Goal: Information Seeking & Learning: Learn about a topic

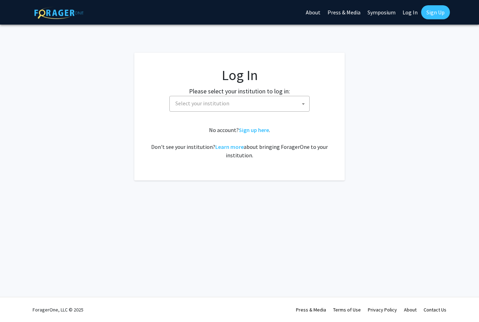
click at [248, 105] on span "Select your institution" at bounding box center [241, 103] width 137 height 14
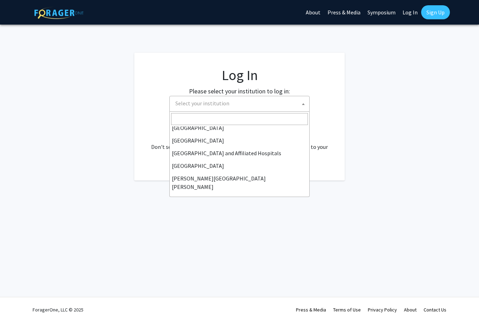
scroll to position [94, 0]
select select "1"
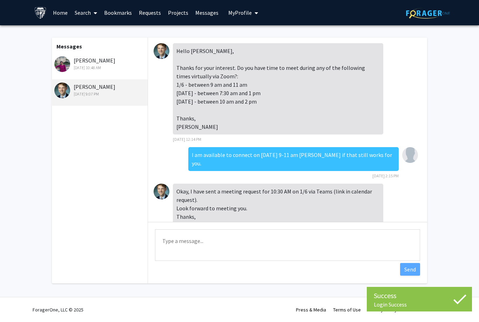
scroll to position [49, 0]
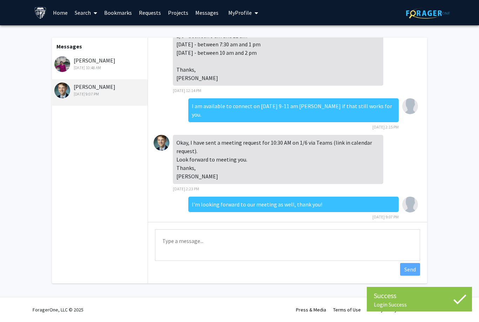
click at [58, 14] on link "Home" at bounding box center [60, 12] width 22 height 25
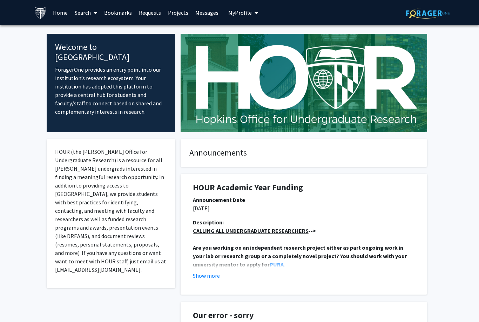
click at [92, 14] on span at bounding box center [94, 13] width 6 height 25
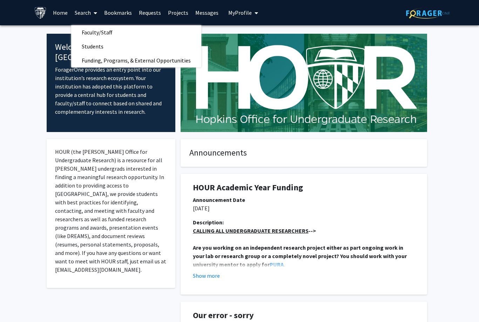
click at [111, 29] on span "Faculty/Staff" at bounding box center [97, 32] width 52 height 14
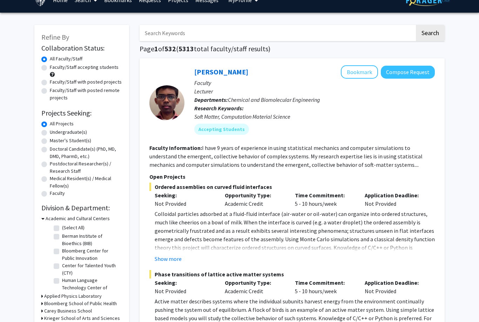
scroll to position [13, 0]
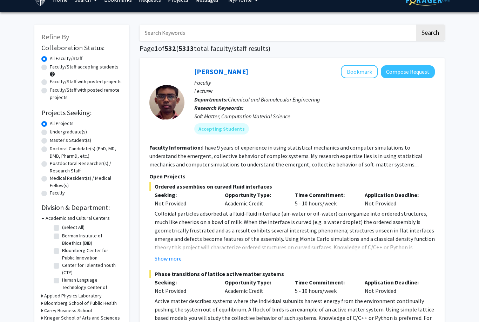
click at [71, 134] on label "Undergraduate(s)" at bounding box center [68, 131] width 37 height 7
click at [54, 133] on input "Undergraduate(s)" at bounding box center [52, 130] width 5 height 5
radio input "true"
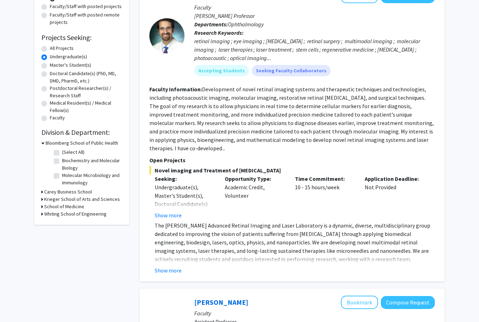
scroll to position [88, 0]
click at [172, 210] on button "Show more" at bounding box center [168, 214] width 27 height 8
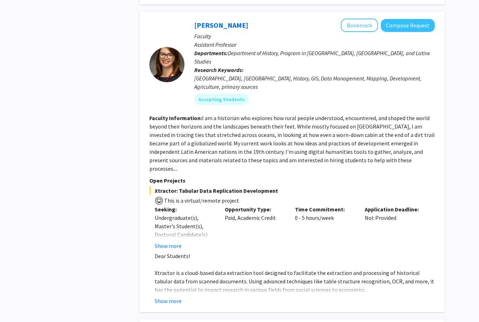
scroll to position [424, 0]
click at [177, 296] on button "Show more" at bounding box center [168, 300] width 27 height 8
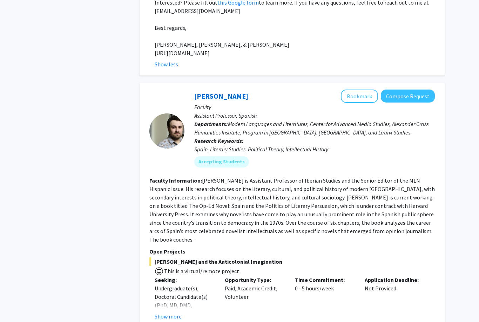
scroll to position [879, 0]
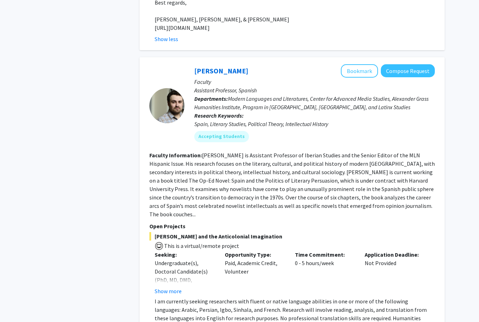
click at [172, 287] on button "Show more" at bounding box center [168, 291] width 27 height 8
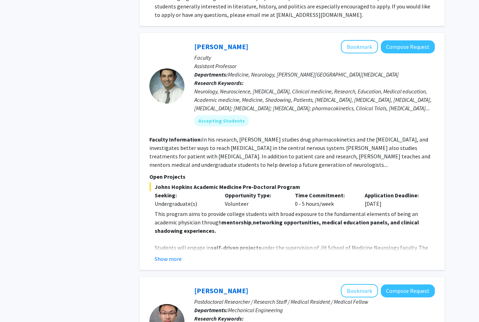
scroll to position [1225, 0]
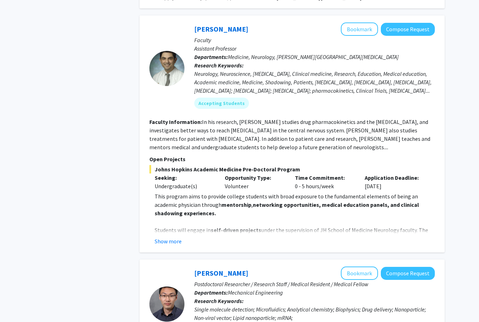
click at [173, 237] on button "Show more" at bounding box center [168, 241] width 27 height 8
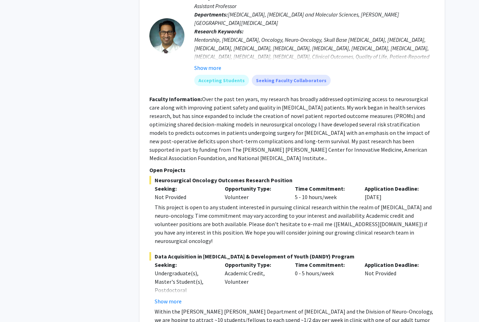
scroll to position [3454, 0]
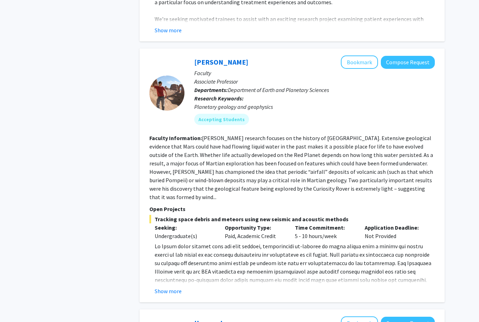
scroll to position [1119, 0]
click at [170, 286] on button "Show more" at bounding box center [168, 290] width 27 height 8
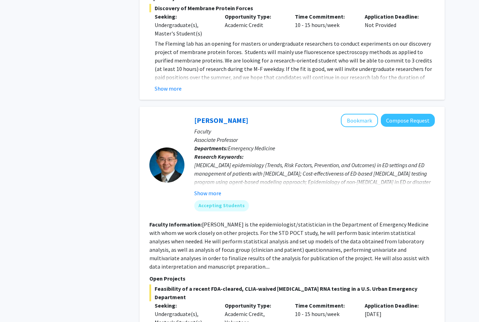
scroll to position [2141, 0]
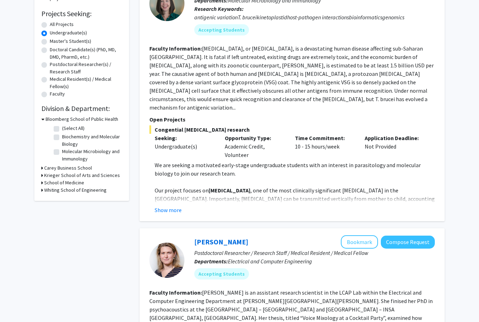
scroll to position [0, 0]
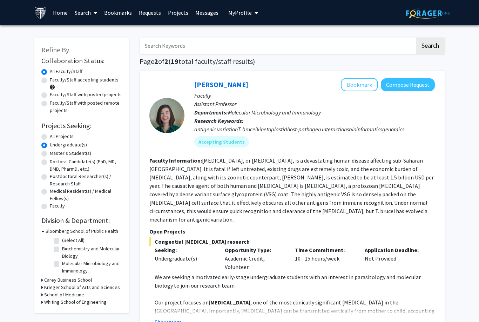
click at [61, 141] on label "Undergraduate(s)" at bounding box center [68, 144] width 37 height 7
click at [54, 141] on input "Undergraduate(s)" at bounding box center [52, 143] width 5 height 5
click at [50, 138] on label "All Projects" at bounding box center [62, 136] width 24 height 7
click at [50, 137] on input "All Projects" at bounding box center [52, 135] width 5 height 5
radio input "true"
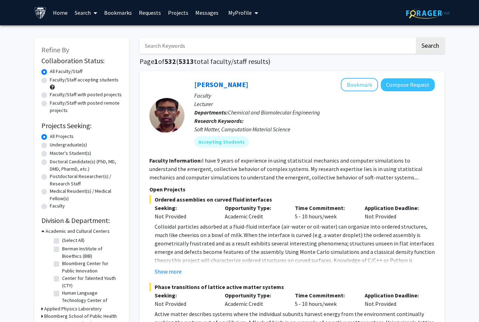
click at [50, 81] on label "Faculty/Staff accepting students" at bounding box center [84, 79] width 69 height 7
click at [50, 81] on input "Faculty/Staff accepting students" at bounding box center [52, 78] width 5 height 5
radio input "true"
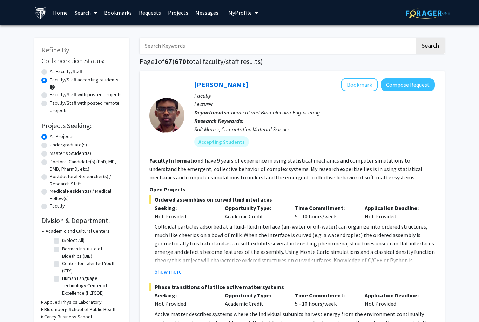
click at [50, 71] on label "All Faculty/Staff" at bounding box center [66, 71] width 33 height 7
click at [50, 71] on input "All Faculty/Staff" at bounding box center [52, 70] width 5 height 5
radio input "true"
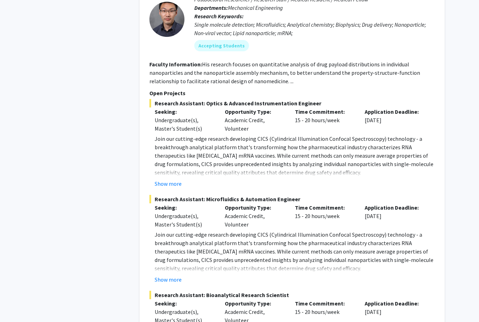
scroll to position [2403, 0]
